Goal: Task Accomplishment & Management: Complete application form

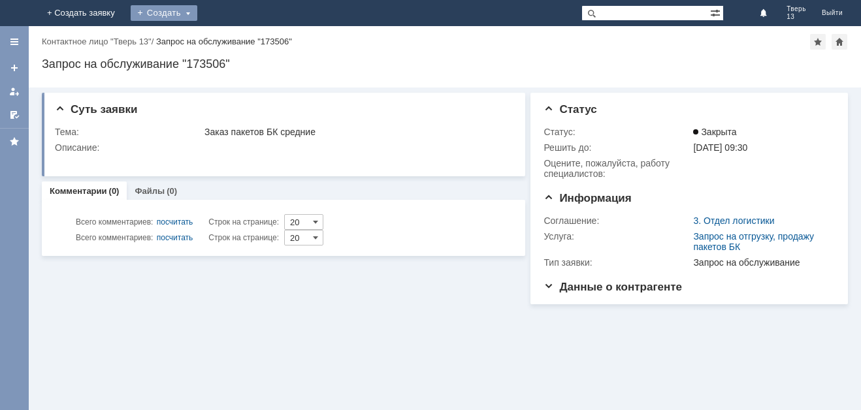
click at [197, 10] on div "Создать" at bounding box center [164, 13] width 67 height 16
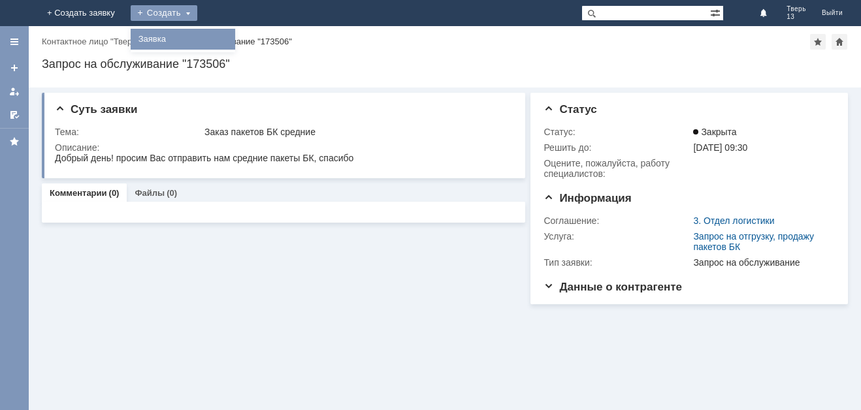
click at [233, 35] on link "Заявка" at bounding box center [182, 39] width 99 height 16
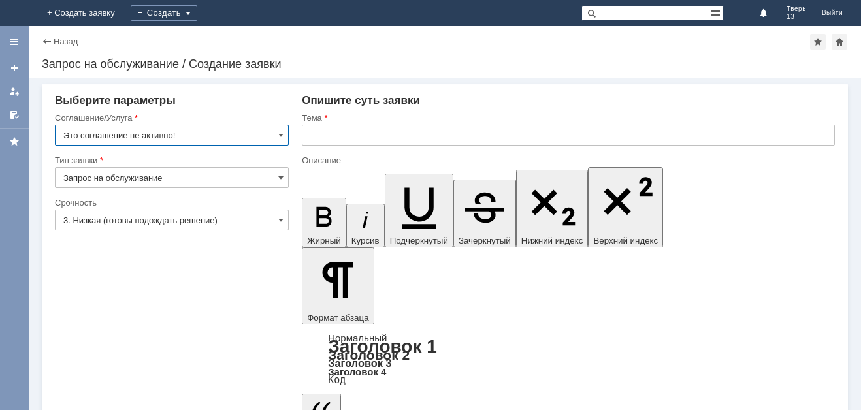
click at [185, 141] on input "Это соглашение не активно!" at bounding box center [172, 135] width 234 height 21
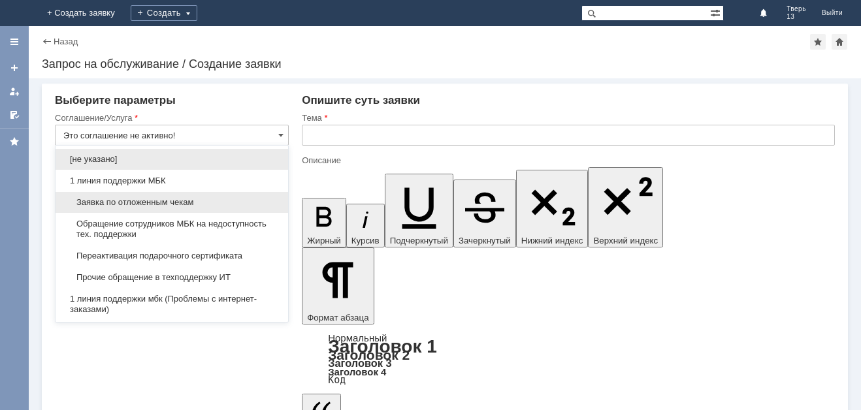
click at [216, 200] on span "Заявка по отложенным чекам" at bounding box center [171, 202] width 217 height 10
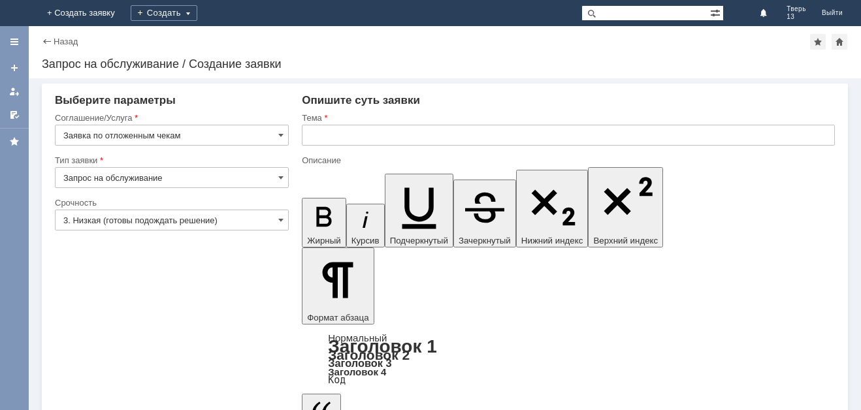
type input "Заявка по отложенным чекам"
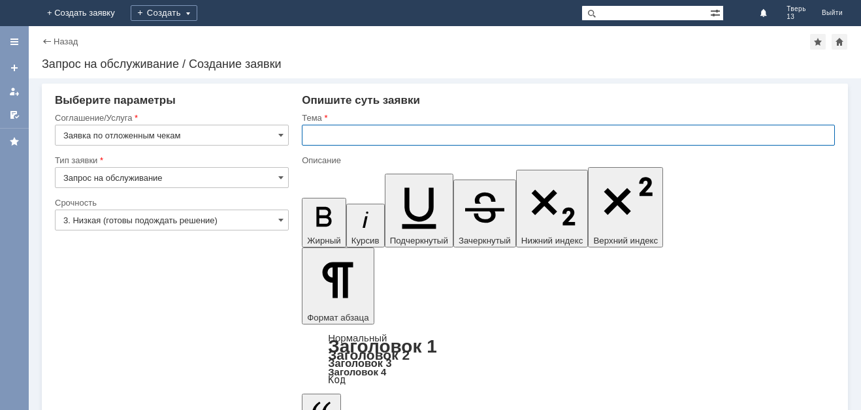
click at [442, 133] on input "text" at bounding box center [568, 135] width 533 height 21
type input "оч"
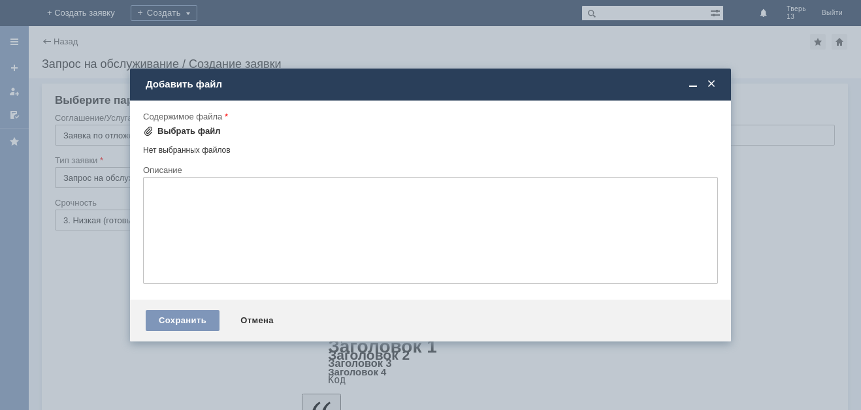
click at [197, 131] on div "Выбрать файл" at bounding box center [188, 131] width 63 height 10
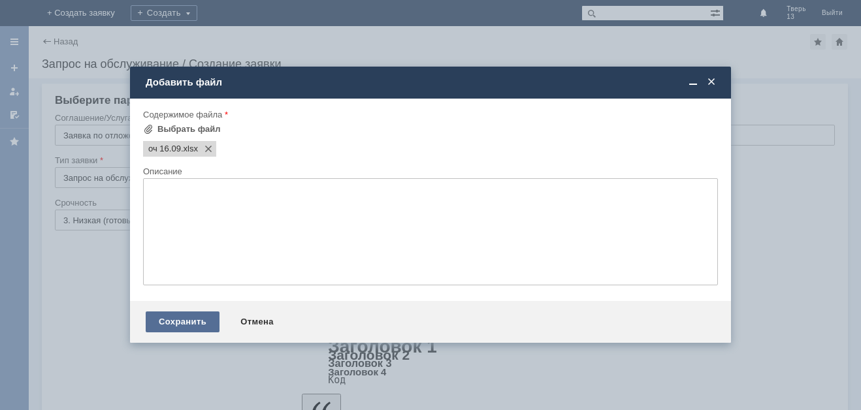
click at [197, 316] on div "Сохранить" at bounding box center [183, 322] width 74 height 21
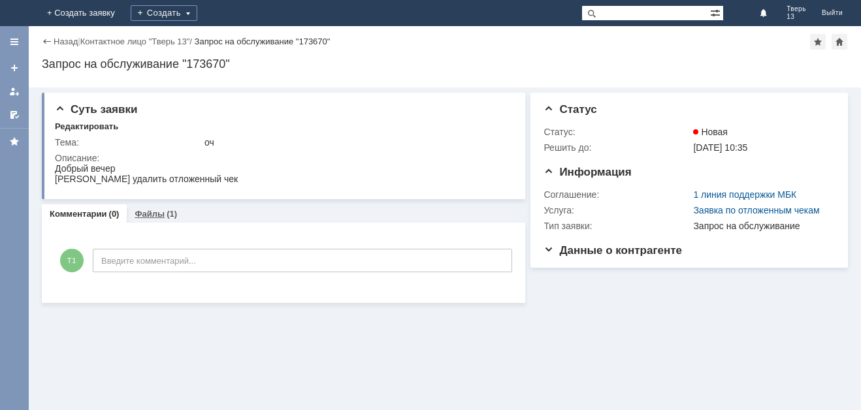
drag, startPoint x: 114, startPoint y: 219, endPoint x: 133, endPoint y: 214, distance: 20.5
click at [133, 214] on div "Комментарии (0) Файлы (1) Комментарии Добавить комментарий Т1 Введите комментар…" at bounding box center [283, 253] width 483 height 99
drag, startPoint x: 289, startPoint y: 180, endPoint x: 265, endPoint y: 163, distance: 29.5
click at [282, 176] on html "Добрый вечер [PERSON_NAME] удалить отложенный чек" at bounding box center [282, 173] width 455 height 21
